Goal: Task Accomplishment & Management: Complete application form

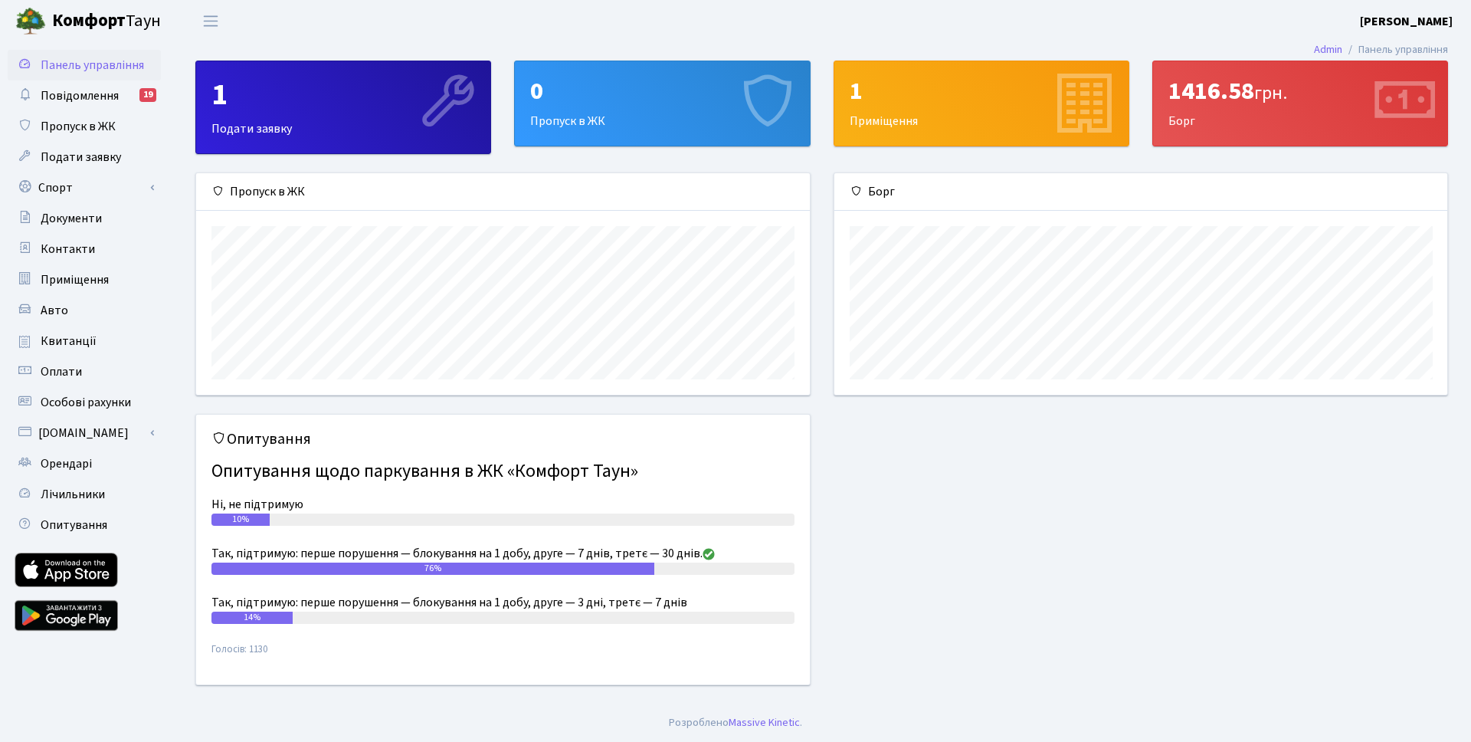
scroll to position [221, 613]
click at [636, 117] on div "0 Пропуск в ЖК" at bounding box center [662, 103] width 294 height 84
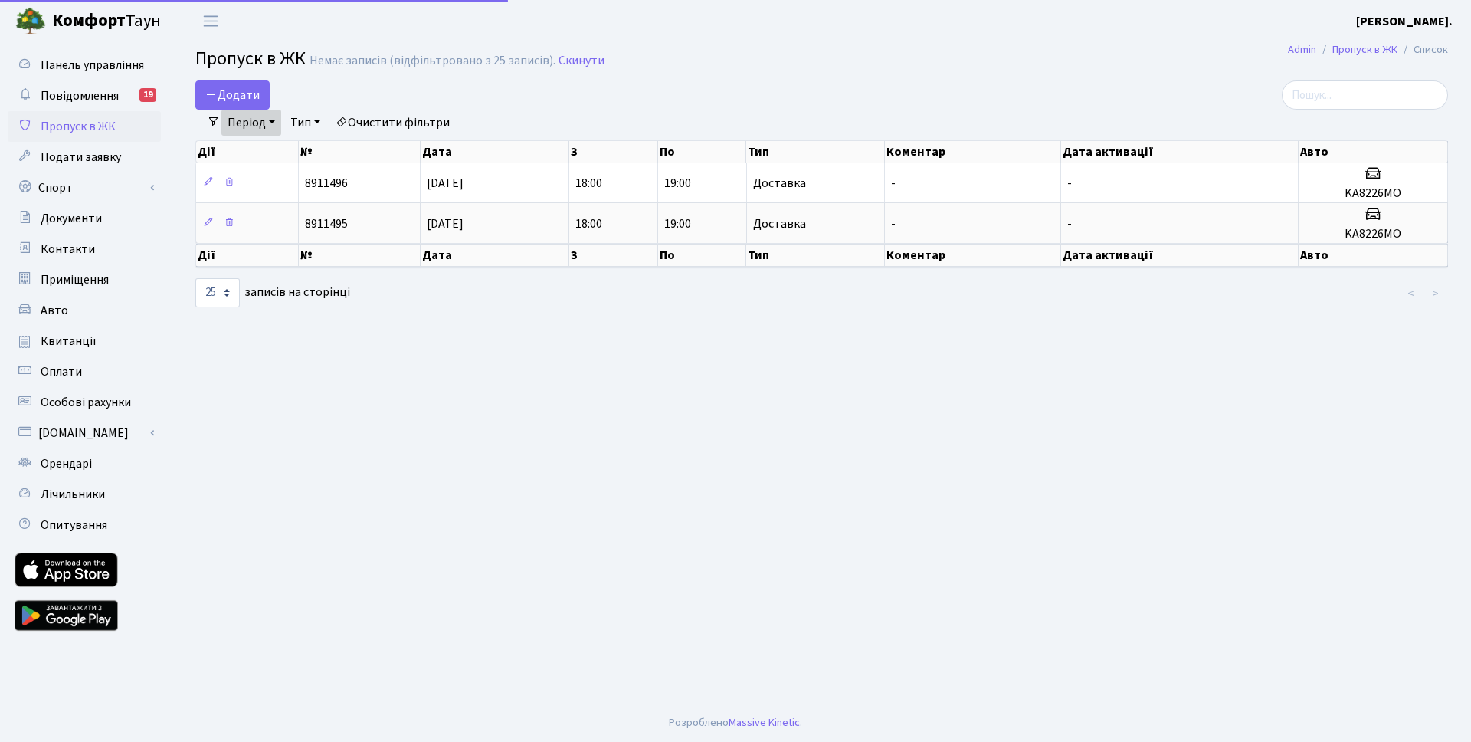
select select "25"
click at [254, 94] on span "Додати" at bounding box center [232, 95] width 54 height 17
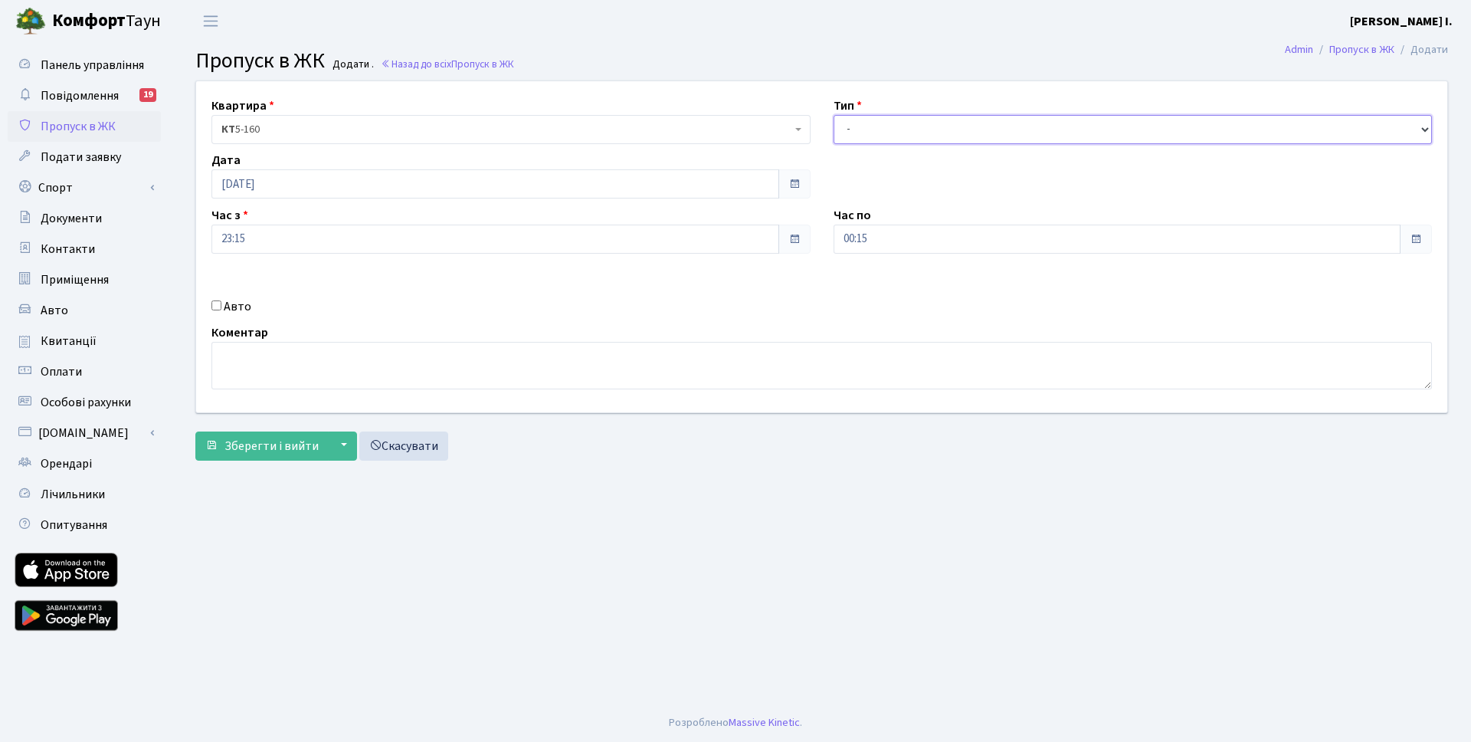
click at [897, 123] on select "- Доставка Таксі Гості Сервіс" at bounding box center [1133, 129] width 599 height 29
select select "2"
click at [834, 115] on select "- Доставка Таксі Гості Сервіс" at bounding box center [1133, 129] width 599 height 29
click at [213, 306] on input "Авто" at bounding box center [216, 305] width 10 height 10
checkbox input "true"
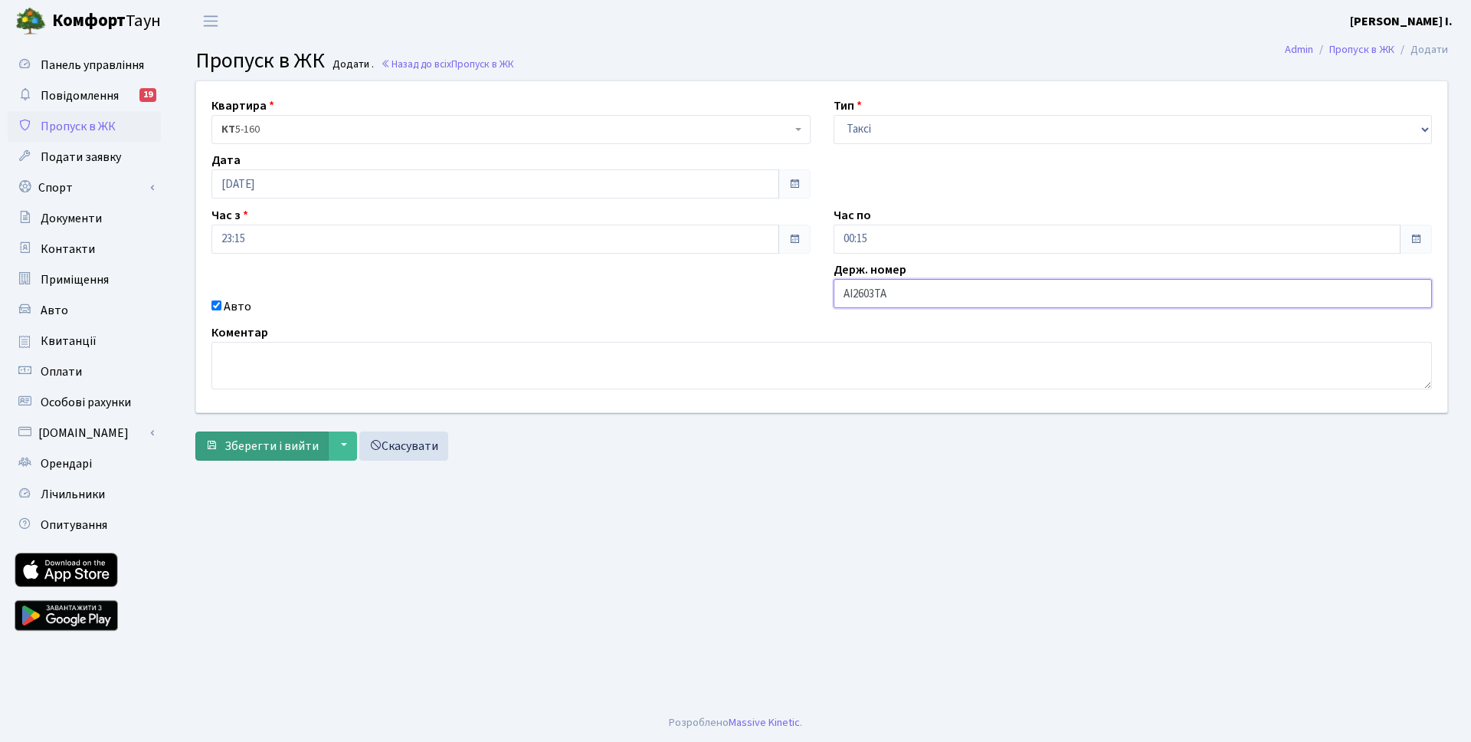
type input "AI2603TA"
click at [243, 451] on span "Зберегти і вийти" at bounding box center [272, 446] width 94 height 17
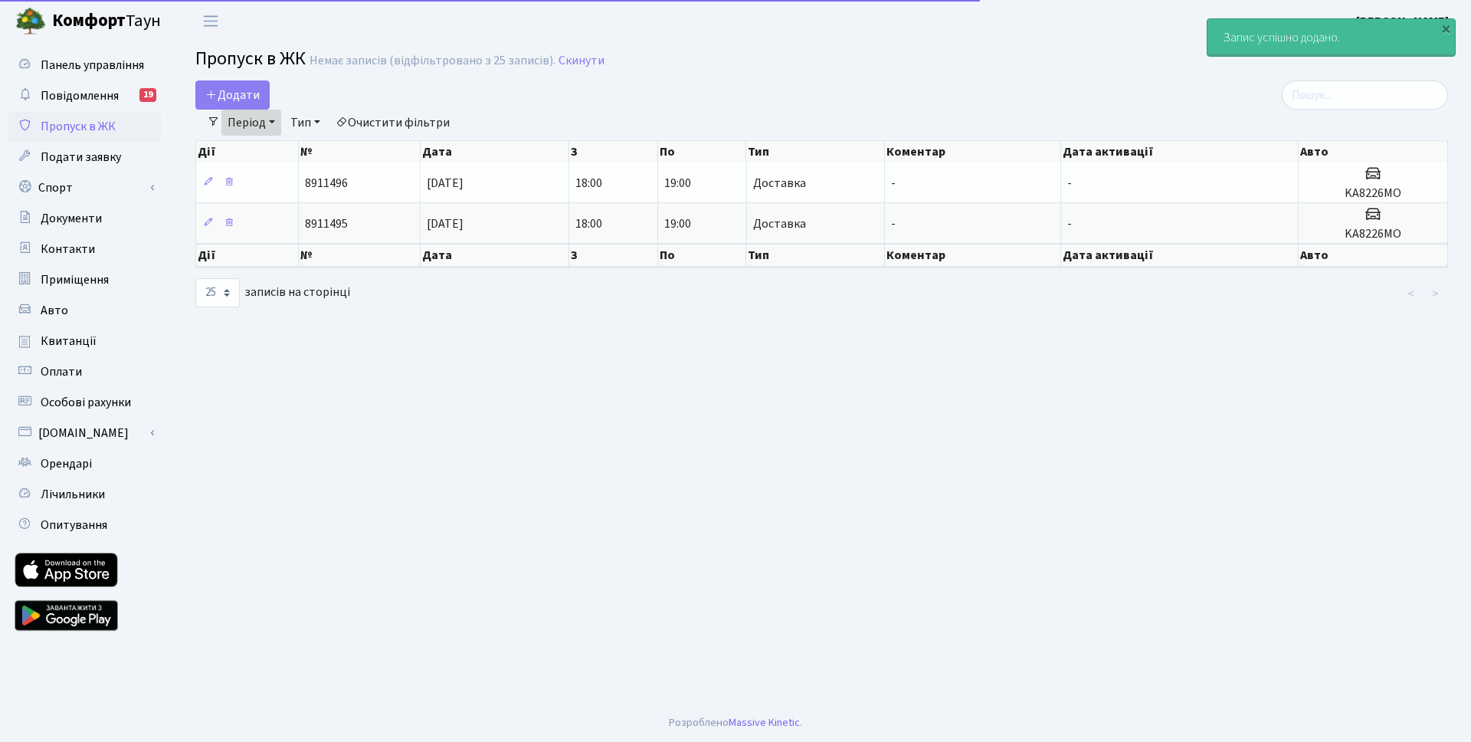
select select "25"
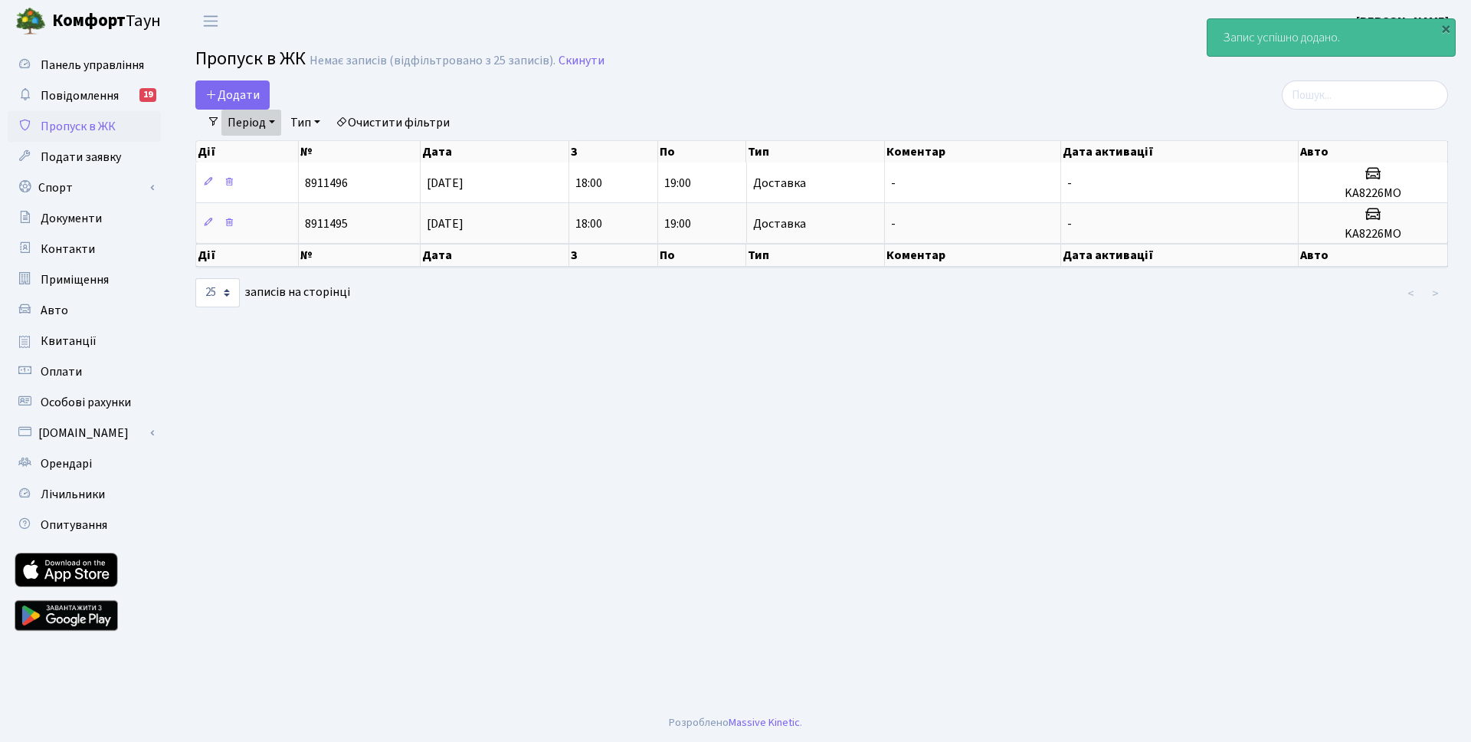
click at [280, 127] on link "Період" at bounding box center [251, 123] width 60 height 26
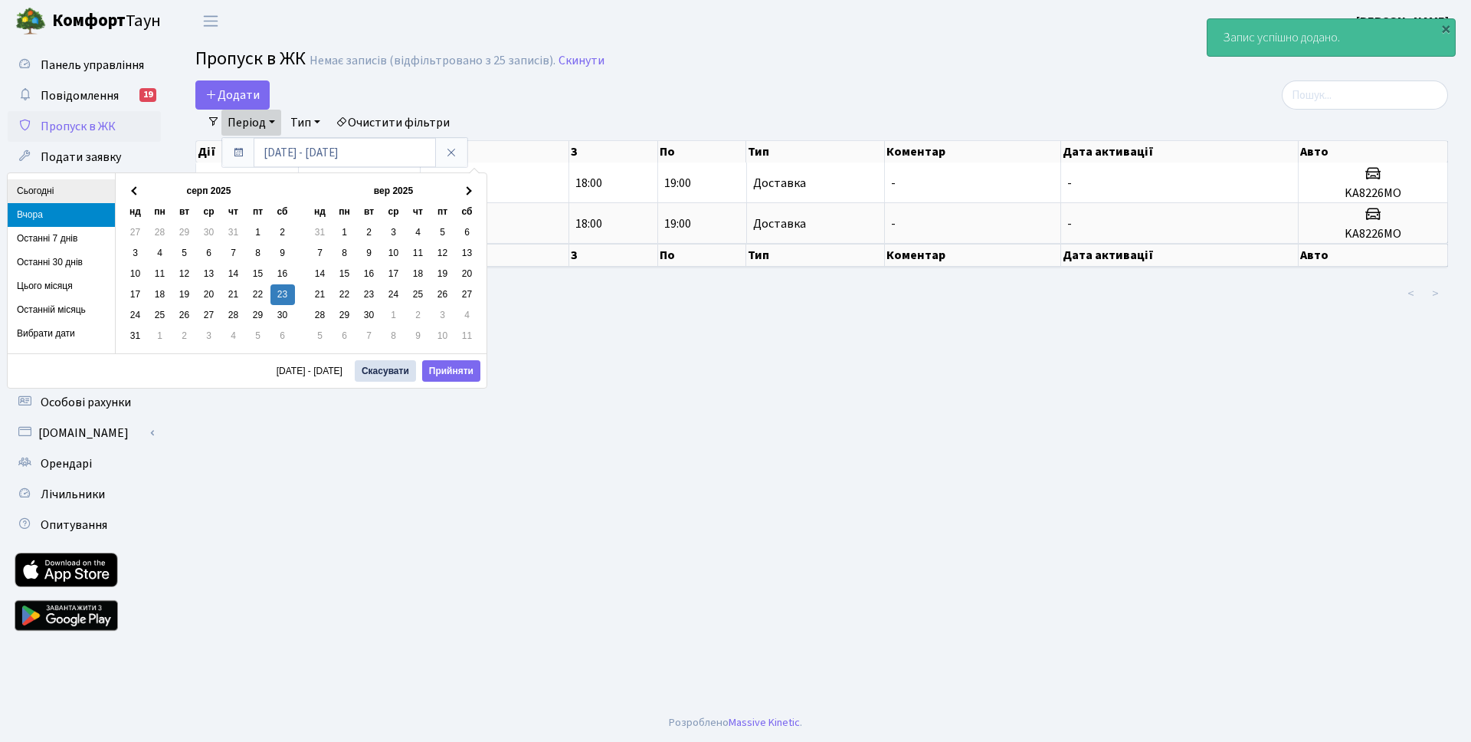
click at [48, 193] on li "Сьогодні" at bounding box center [61, 191] width 107 height 24
